Goal: Task Accomplishment & Management: Manage account settings

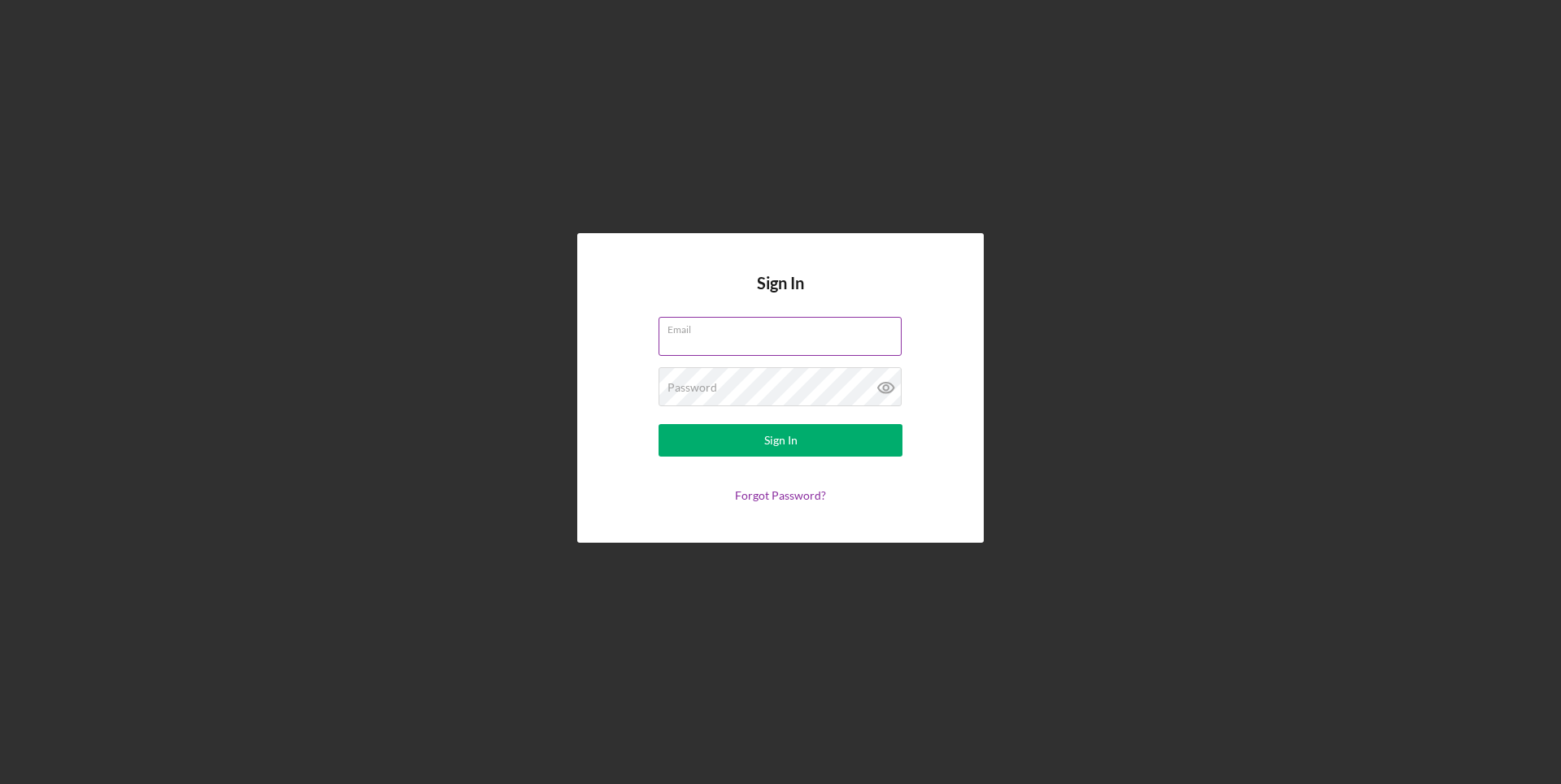
paste input "[EMAIL_ADDRESS][DOMAIN_NAME]"
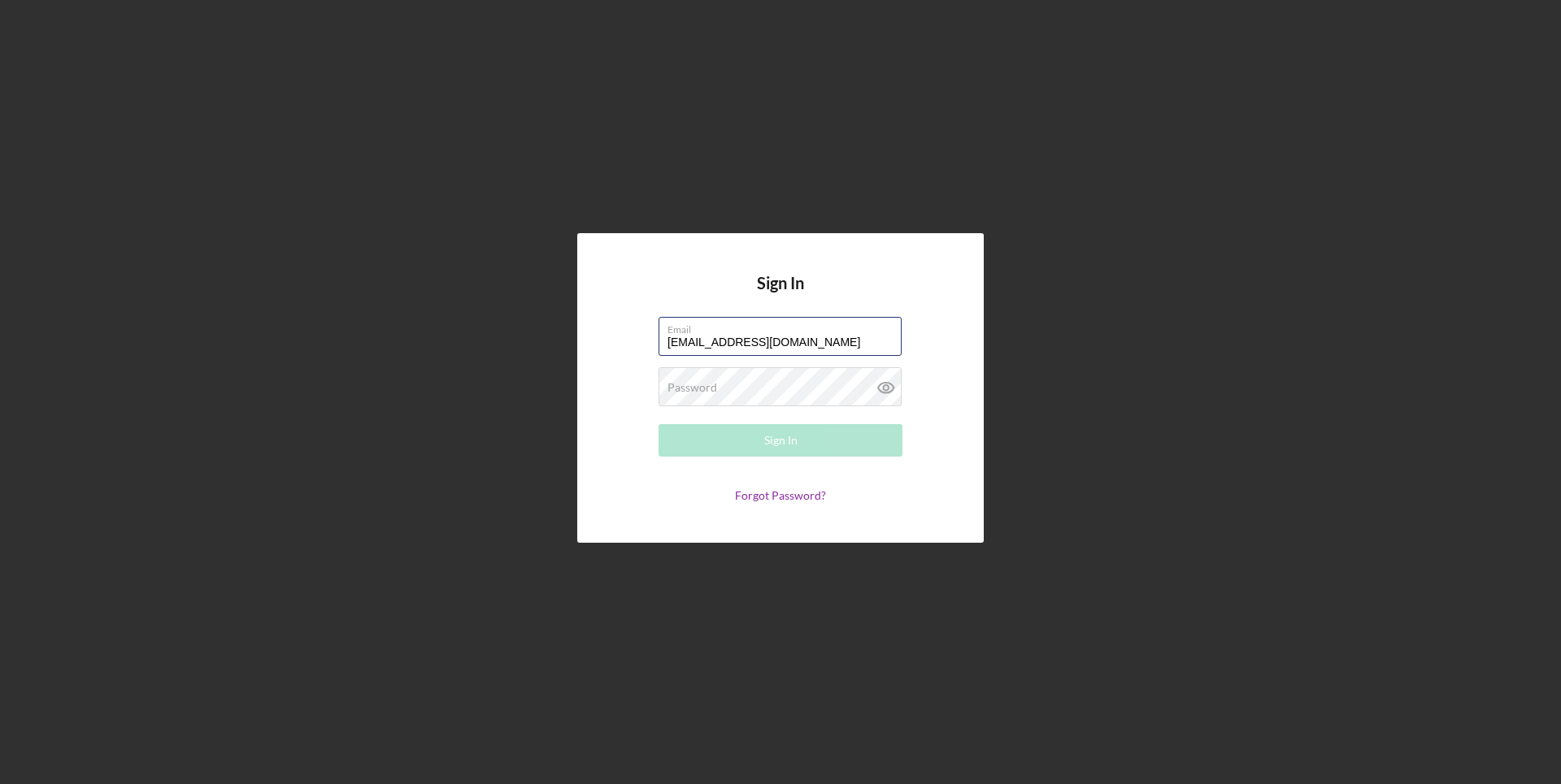
type input "[EMAIL_ADDRESS][DOMAIN_NAME]"
click at [766, 440] on div "Sign In" at bounding box center [780, 441] width 33 height 33
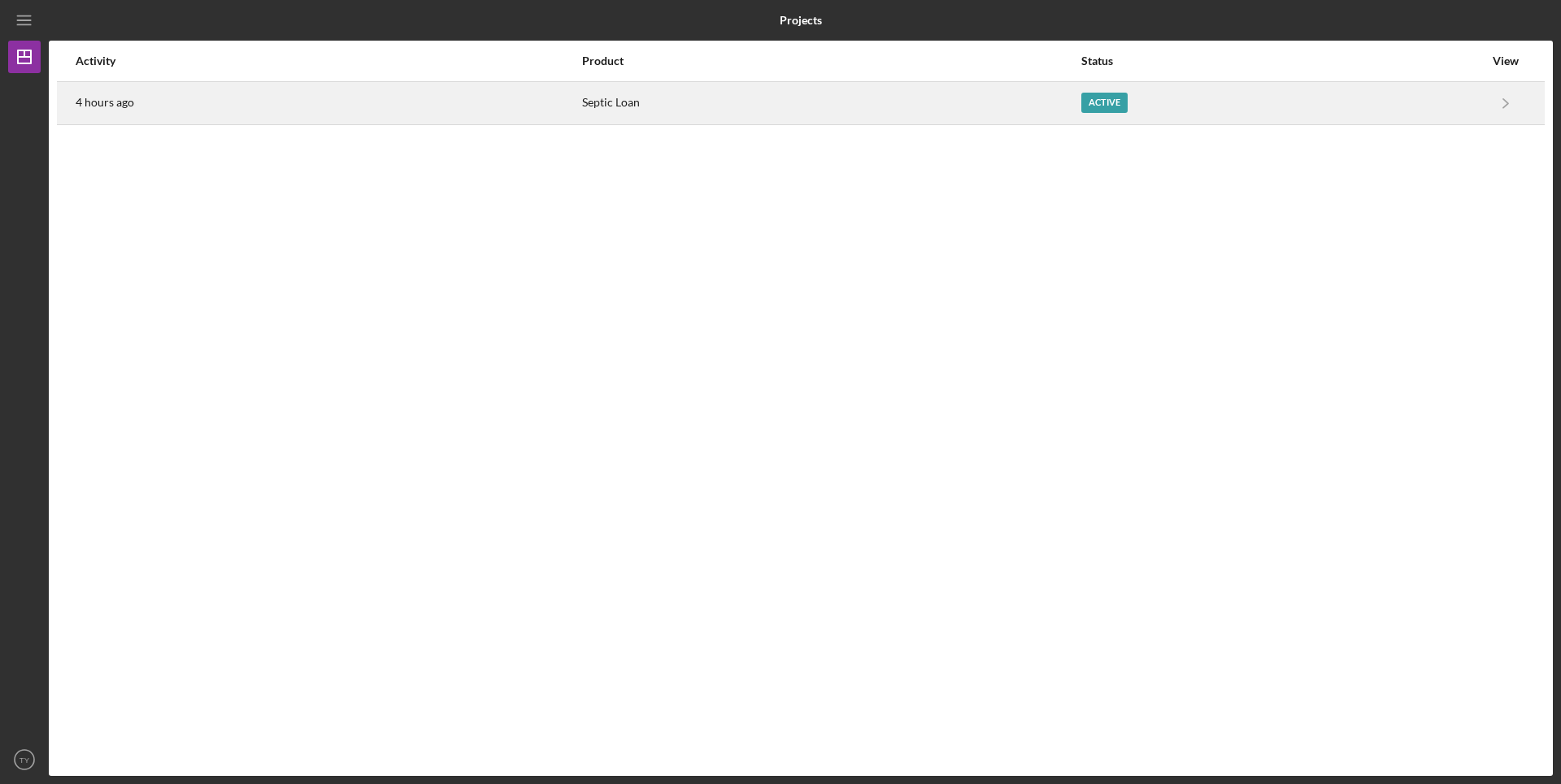
click at [1094, 91] on div "Active" at bounding box center [1282, 104] width 402 height 41
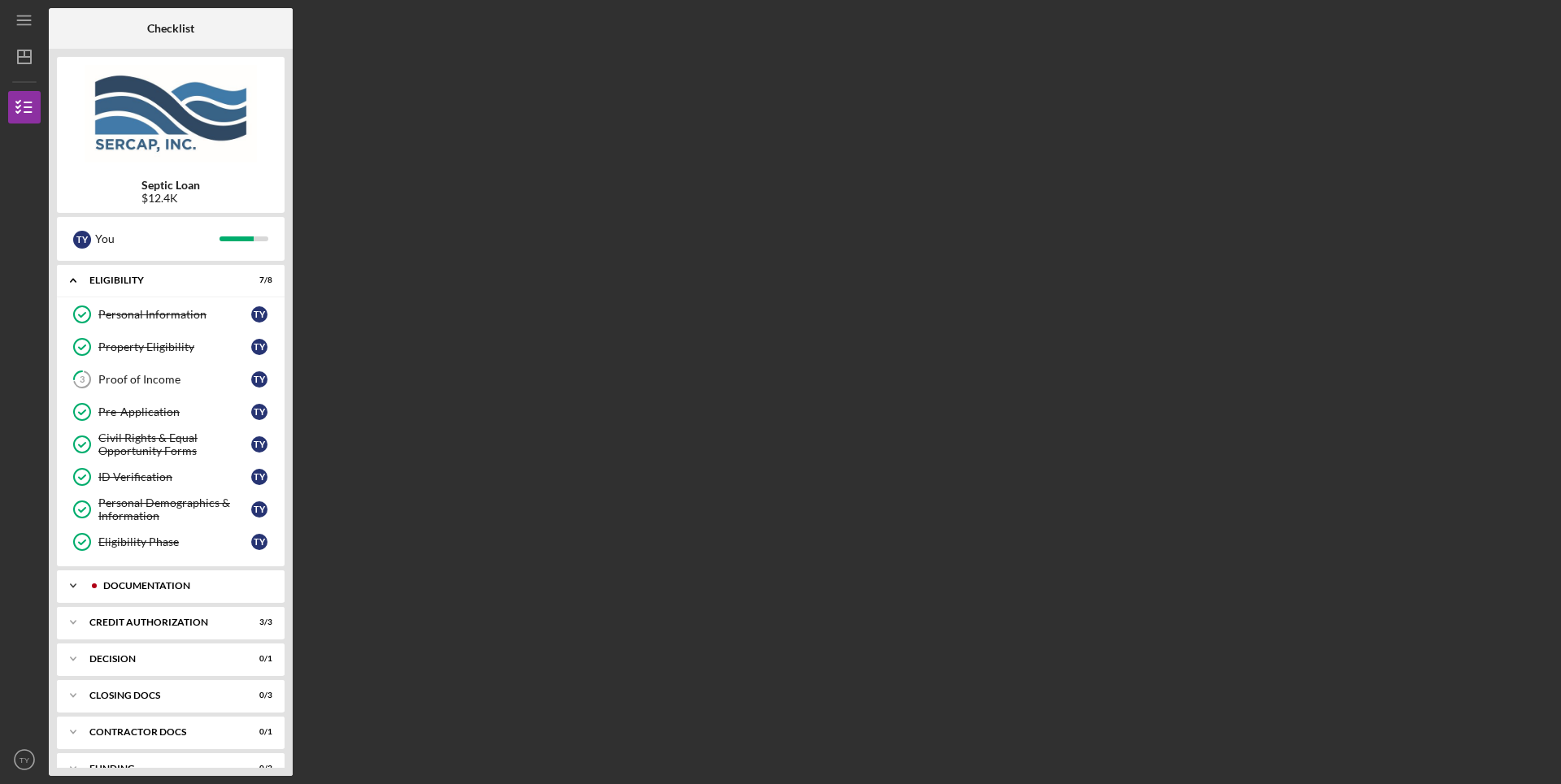
click at [72, 591] on icon "Icon/Expander" at bounding box center [74, 586] width 33 height 33
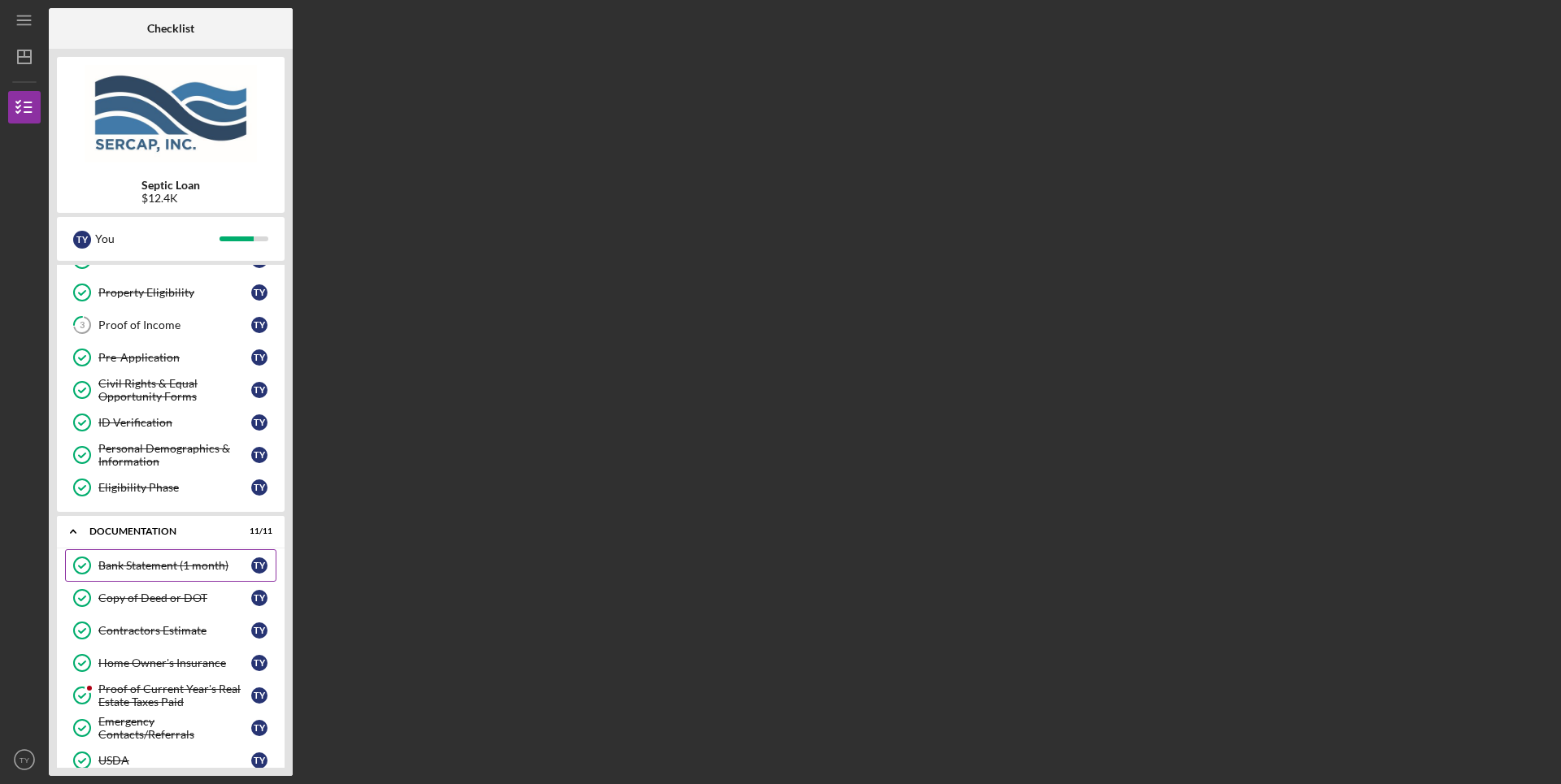
scroll to position [81, 0]
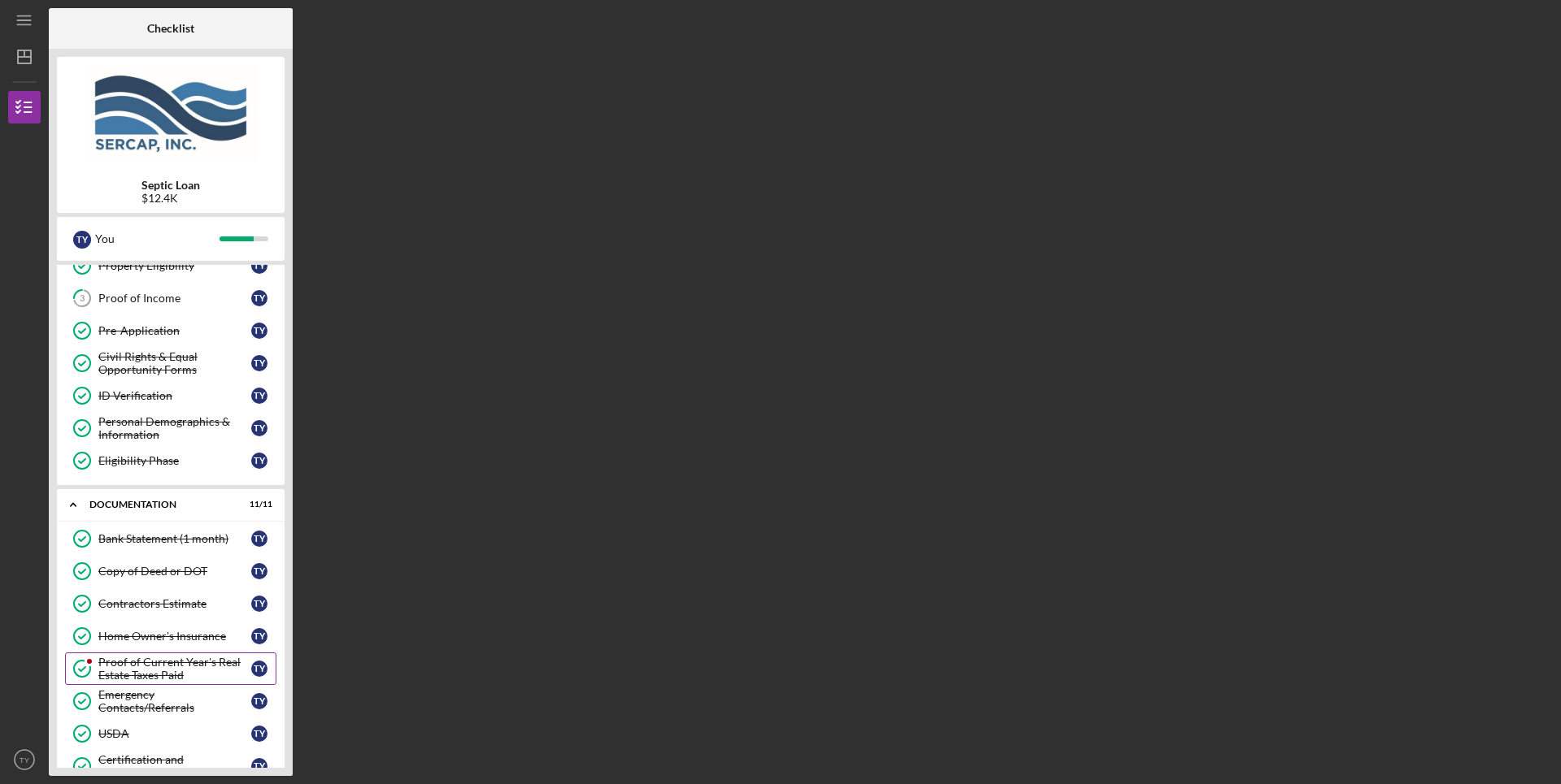
click at [128, 662] on div "Proof of Current Year's Real Estate Taxes Paid" at bounding box center [175, 669] width 153 height 26
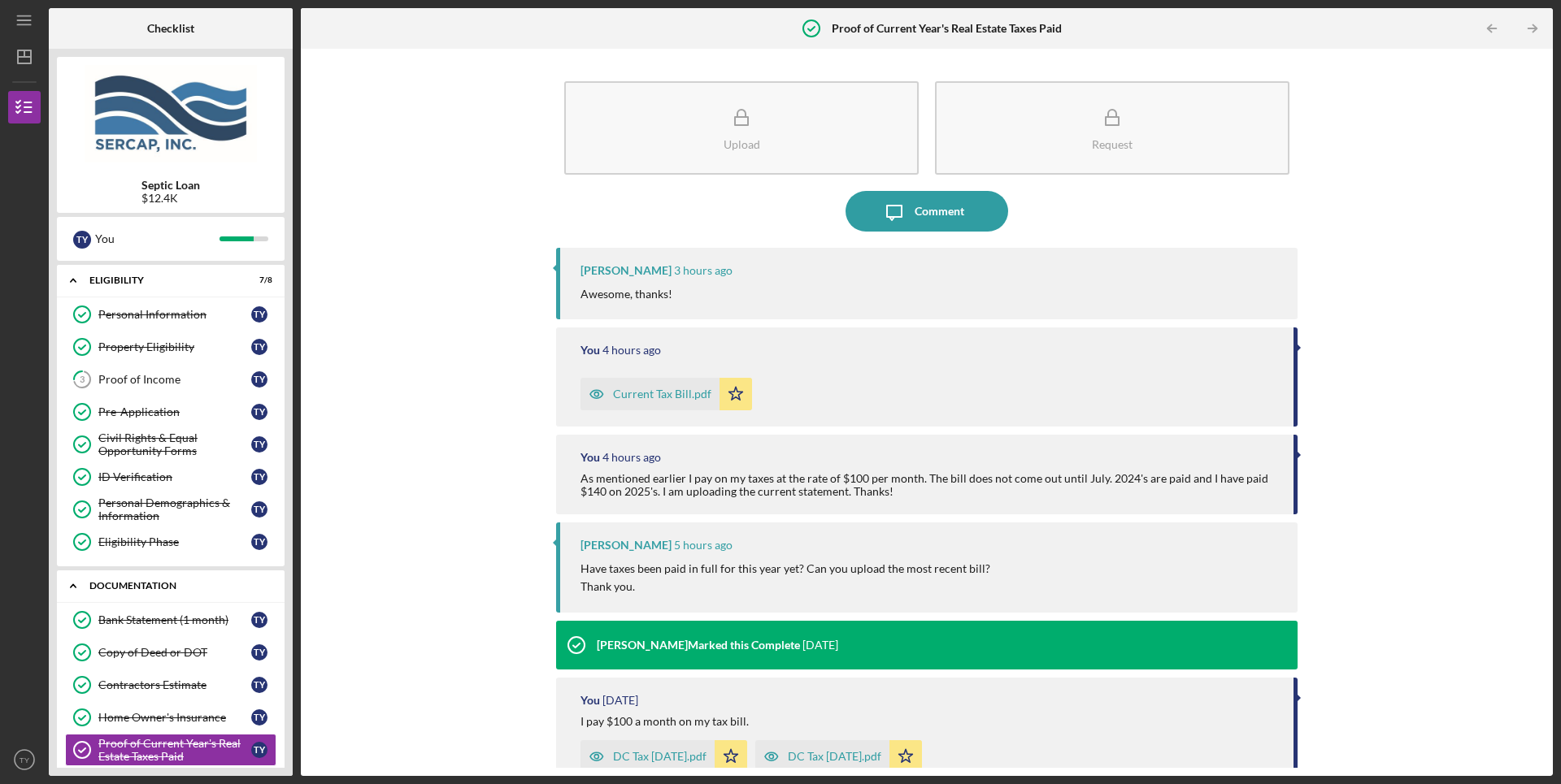
click at [75, 283] on polyline at bounding box center [73, 280] width 5 height 3
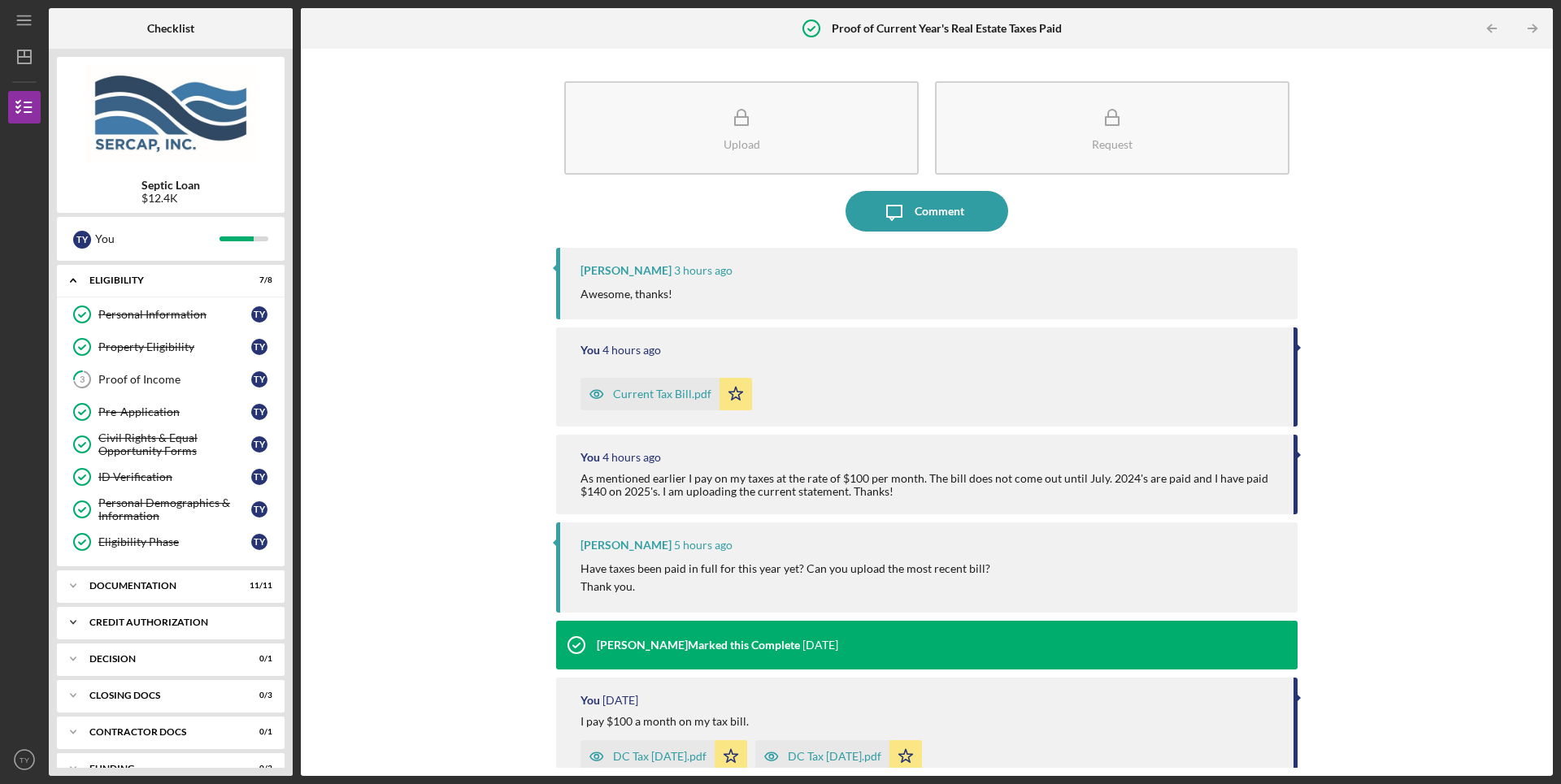
click at [69, 621] on icon "Icon/Expander" at bounding box center [74, 622] width 33 height 33
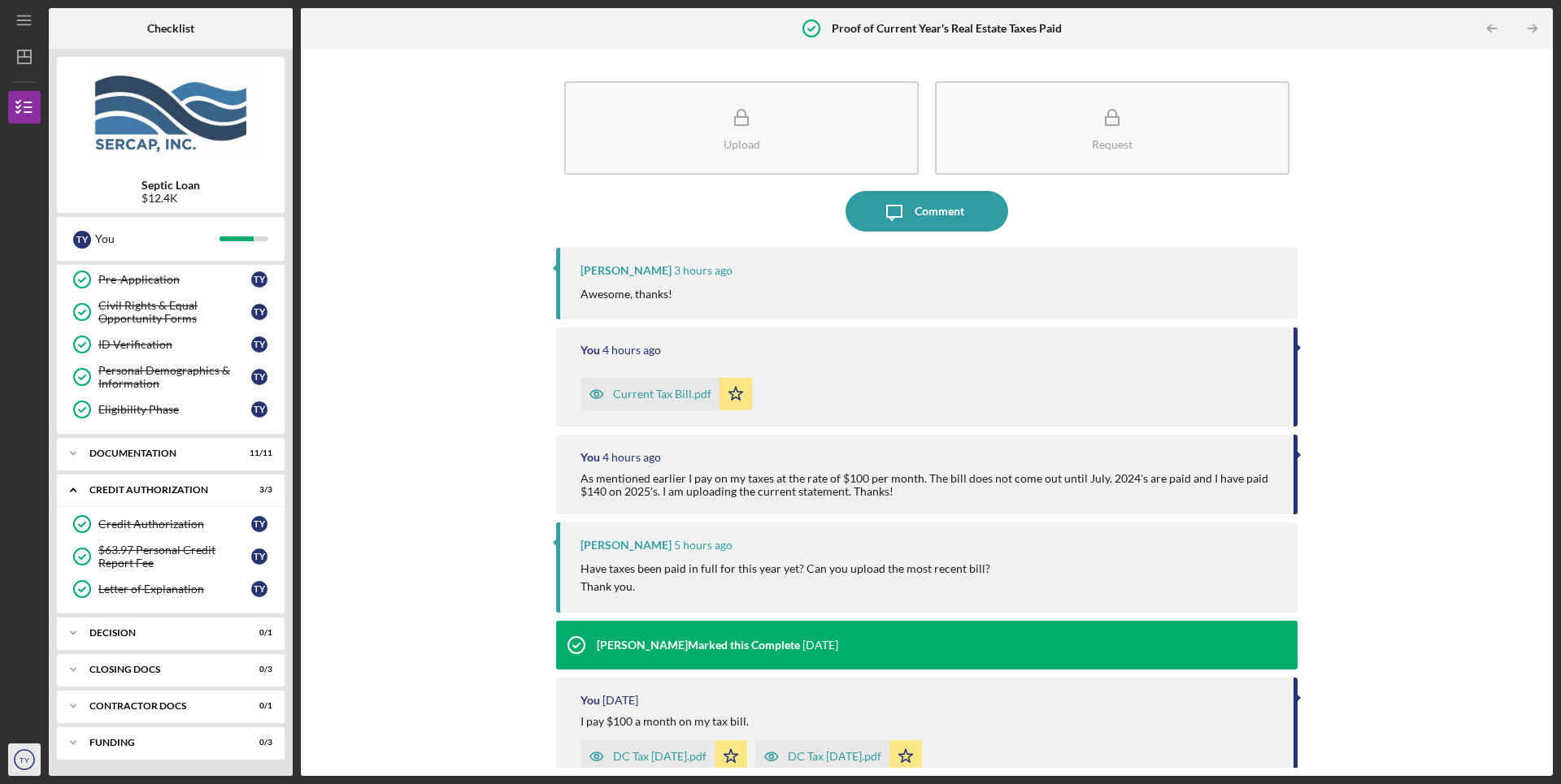
click at [29, 756] on text "TY" at bounding box center [24, 760] width 11 height 9
click at [24, 714] on link "Logout" at bounding box center [98, 721] width 178 height 33
